Goal: Task Accomplishment & Management: Complete application form

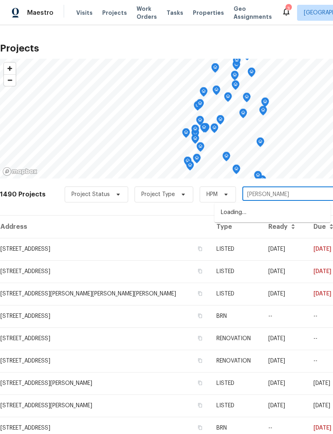
type input "chase"
click at [284, 212] on li "[STREET_ADDRESS]" at bounding box center [272, 212] width 116 height 13
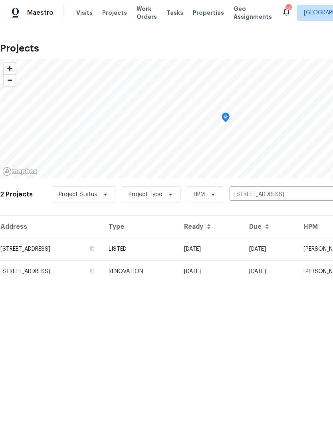
click at [102, 247] on td "[STREET_ADDRESS]" at bounding box center [51, 249] width 102 height 22
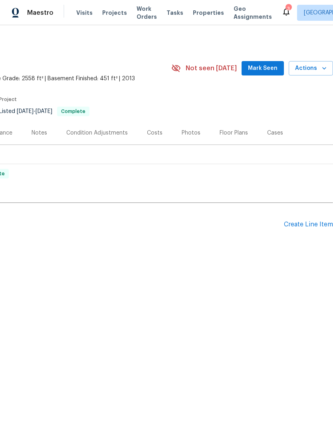
scroll to position [0, 118]
click at [311, 222] on div "Create Line Item" at bounding box center [308, 225] width 49 height 8
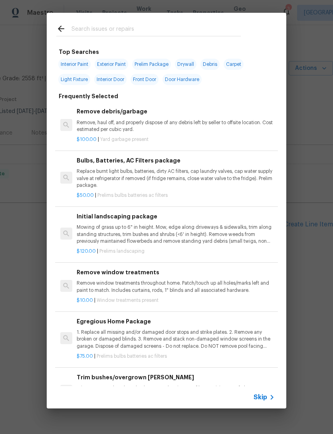
click at [206, 29] on input "text" at bounding box center [155, 30] width 169 height 12
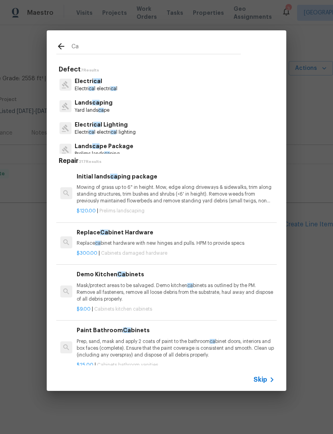
type input "Cab"
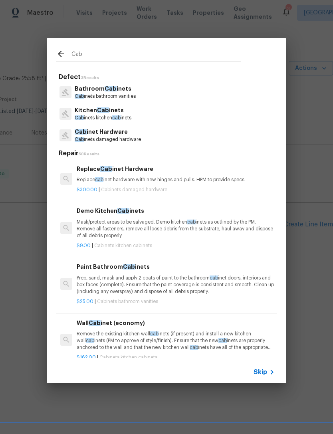
click at [131, 112] on p "Kitchen Cab inets" at bounding box center [103, 110] width 57 height 8
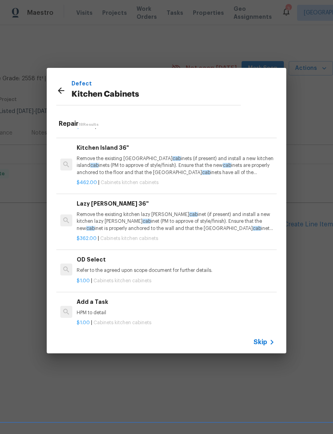
scroll to position [766, 0]
click at [150, 310] on p "HPM to detail" at bounding box center [176, 313] width 198 height 7
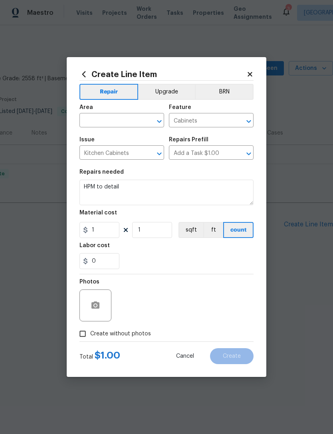
click at [132, 124] on input "text" at bounding box center [110, 121] width 62 height 12
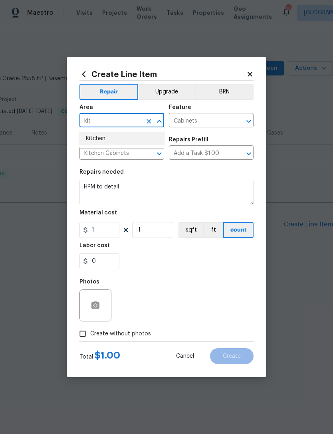
click at [124, 141] on li "Kitchen" at bounding box center [121, 138] width 85 height 13
type input "Kitchen"
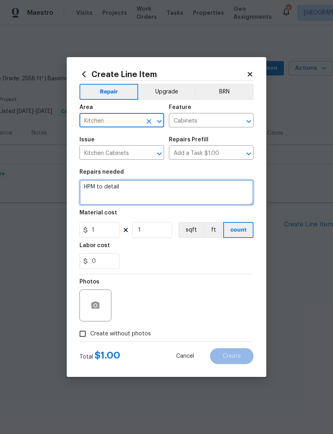
click at [152, 183] on textarea "HPM to detail" at bounding box center [166, 193] width 174 height 26
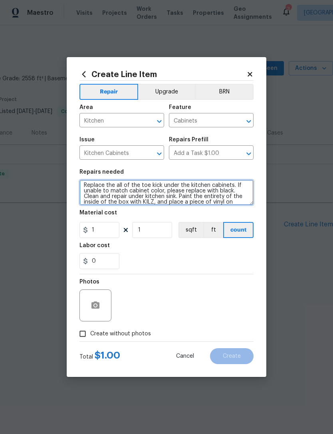
scroll to position [11, 0]
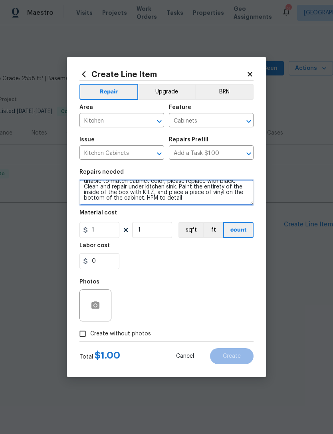
click at [196, 199] on textarea "Replace the all of the toe kick under the kitchen cabinets. If unable to match …" at bounding box center [166, 193] width 174 height 26
click at [83, 185] on textarea "Replace the all of the toe kick under the kitchen cabinets. If unable to match …" at bounding box center [166, 193] width 174 height 26
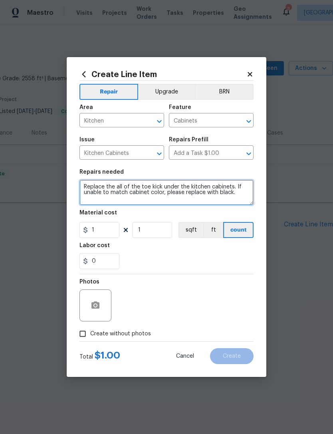
scroll to position [0, 0]
click at [85, 184] on textarea "Replace the all of the toe kick under the kitchen cabinets. If unable to match …" at bounding box center [166, 193] width 174 height 26
type textarea "1. Replace the all of the toe kick under the kitchen cabinets. If unable to mat…"
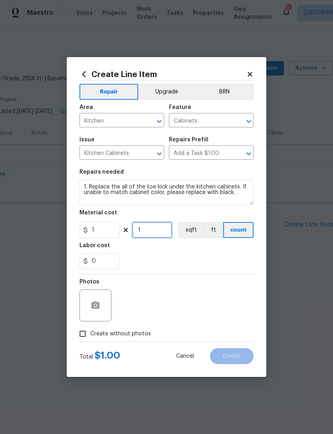
click at [162, 223] on input "1" at bounding box center [152, 230] width 40 height 16
click at [161, 227] on input "1" at bounding box center [152, 230] width 40 height 16
click at [153, 229] on input "1" at bounding box center [152, 230] width 40 height 16
type input "350"
click at [233, 273] on section "Repairs needed 1. Replace the all of the toe kick under the kitchen cabinets. I…" at bounding box center [166, 218] width 174 height 109
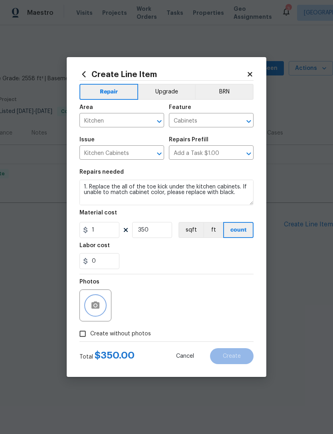
click at [100, 311] on button "button" at bounding box center [95, 305] width 19 height 19
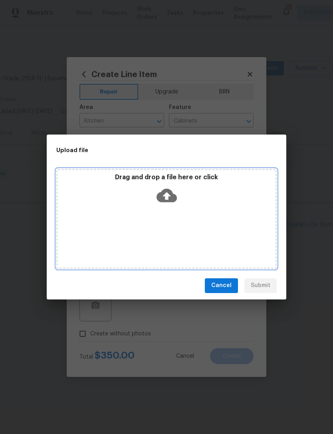
click at [227, 226] on div "Drag and drop a file here or click" at bounding box center [166, 219] width 220 height 100
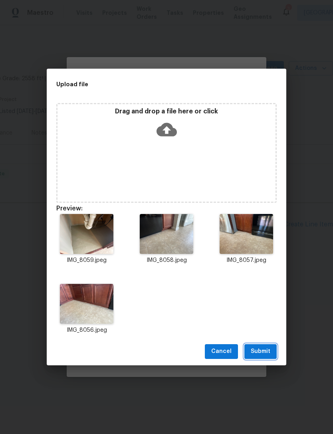
click at [263, 349] on span "Submit" at bounding box center [261, 351] width 20 height 10
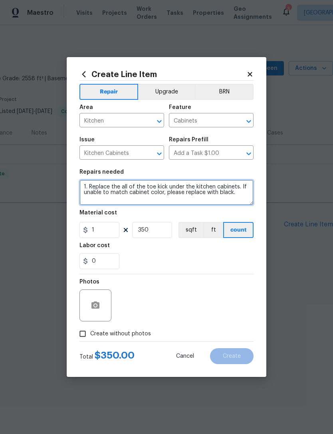
click at [233, 185] on textarea "1. Replace the all of the toe kick under the kitchen cabinets. If unable to mat…" at bounding box center [166, 193] width 174 height 26
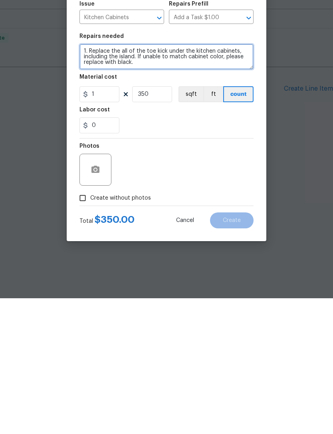
type textarea "1. Replace the all of the toe kick under the kitchen cabinets, including the is…"
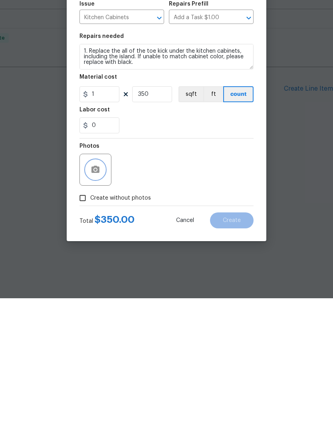
click at [93, 300] on icon "button" at bounding box center [96, 305] width 10 height 10
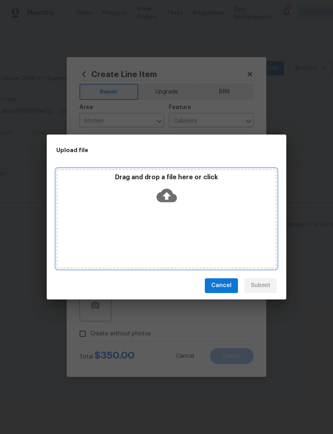
click at [245, 211] on div "Drag and drop a file here or click" at bounding box center [166, 219] width 220 height 100
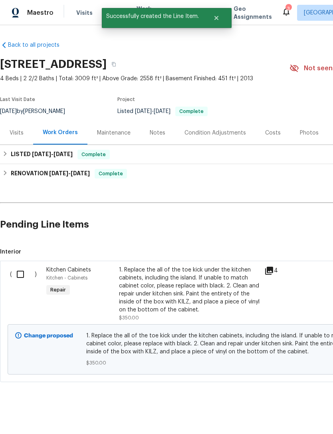
scroll to position [0, 118]
